Goal: Check status: Check status

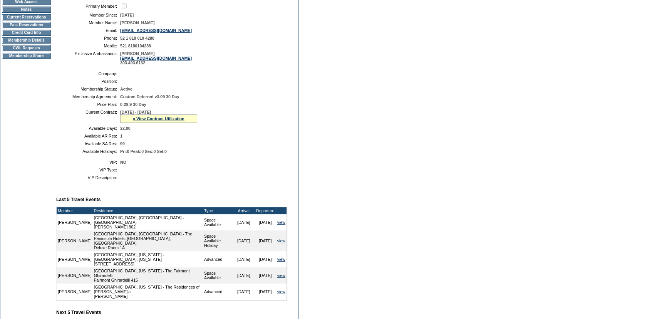
scroll to position [105, 0]
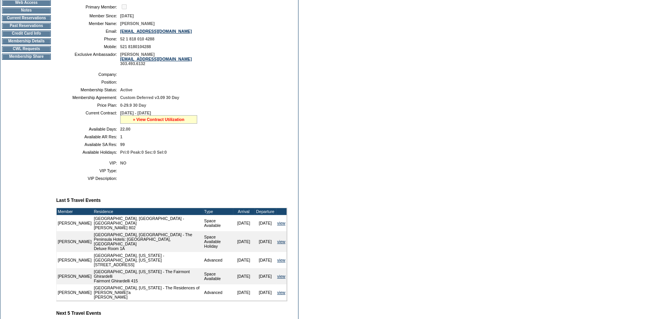
click at [170, 121] on link "» View Contract Utilization" at bounding box center [159, 119] width 52 height 5
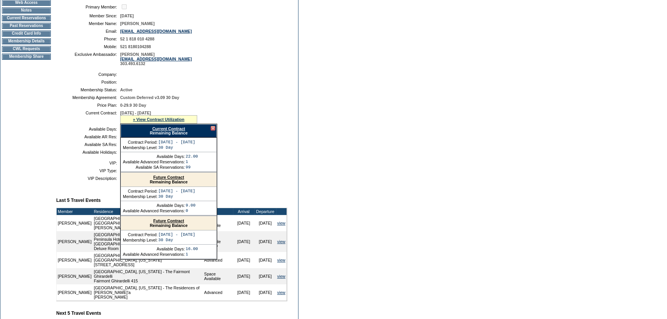
click at [169, 129] on link "Current Contract" at bounding box center [168, 128] width 33 height 5
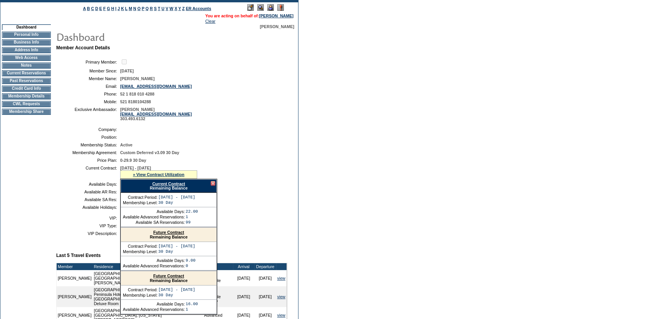
scroll to position [0, 0]
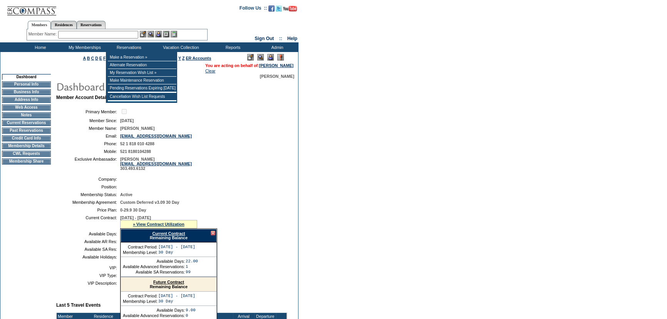
click at [122, 31] on div "Member Name: Destination or Residence: ReservationId:" at bounding box center [117, 34] width 181 height 11
click at [121, 37] on input "text" at bounding box center [98, 35] width 80 height 8
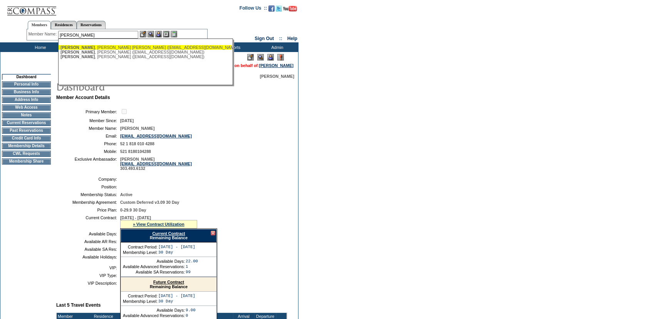
drag, startPoint x: 100, startPoint y: 45, endPoint x: 138, endPoint y: 38, distance: 38.7
click at [101, 45] on div "Harrell , H. Steve (steveh425@yahoo.com)" at bounding box center [144, 47] width 169 height 5
type input "Harrell, H. Steve (steveh425@yahoo.com)"
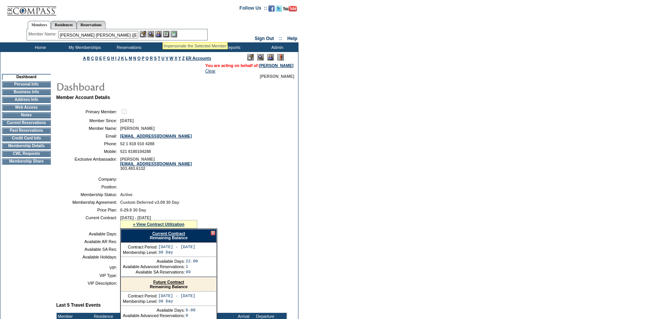
click at [159, 35] on img at bounding box center [158, 34] width 7 height 7
click at [153, 33] on img at bounding box center [150, 34] width 7 height 7
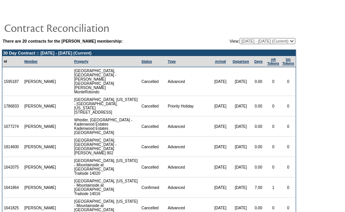
scroll to position [44, 0]
